Goal: Information Seeking & Learning: Learn about a topic

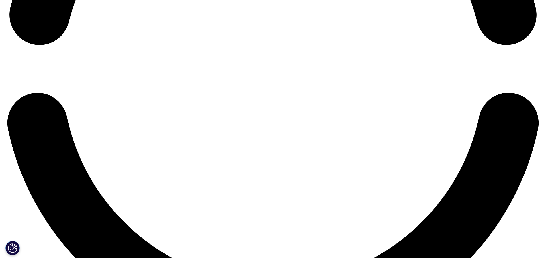
scroll to position [1290, 0]
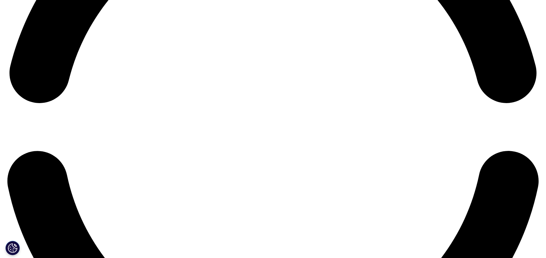
drag, startPoint x: 314, startPoint y: 205, endPoint x: 311, endPoint y: 209, distance: 4.9
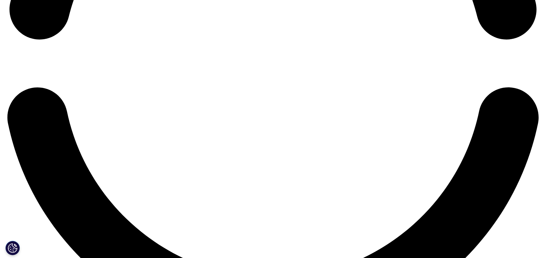
scroll to position [1297, 0]
